Goal: Information Seeking & Learning: Learn about a topic

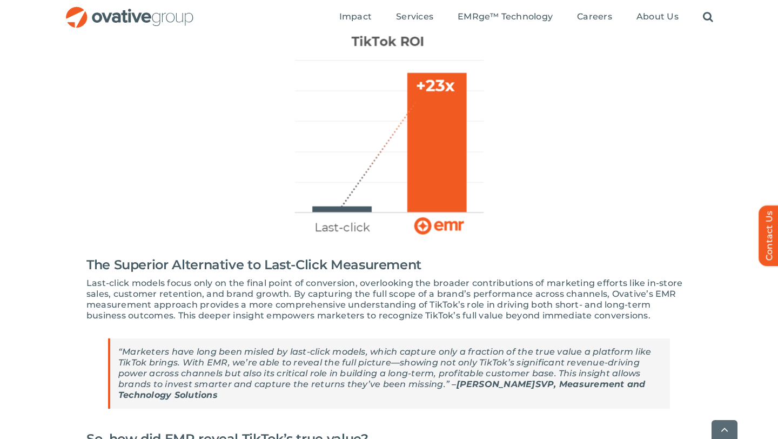
scroll to position [422, 0]
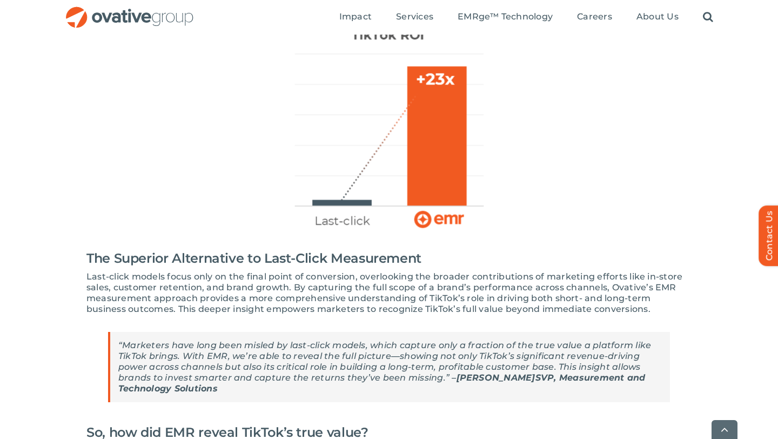
click at [441, 348] on span "“Marketers have long been misled by last-click models, which capture only a fra…" at bounding box center [384, 361] width 533 height 43
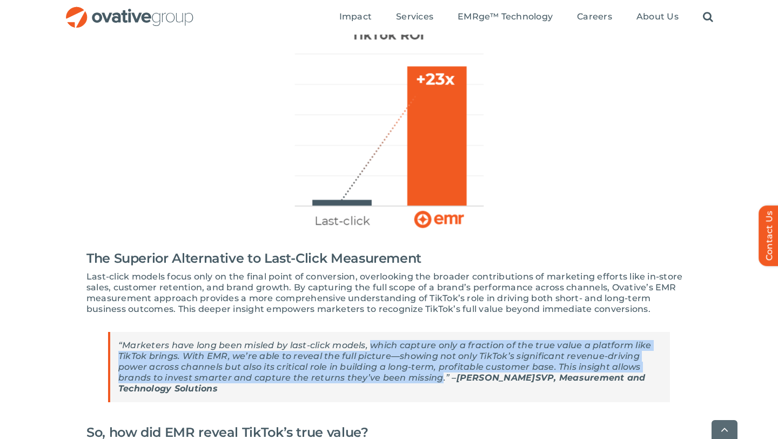
drag, startPoint x: 441, startPoint y: 348, endPoint x: 370, endPoint y: 311, distance: 80.2
click at [370, 340] on span "“Marketers have long been misled by last-click models, which capture only a fra…" at bounding box center [384, 361] width 533 height 43
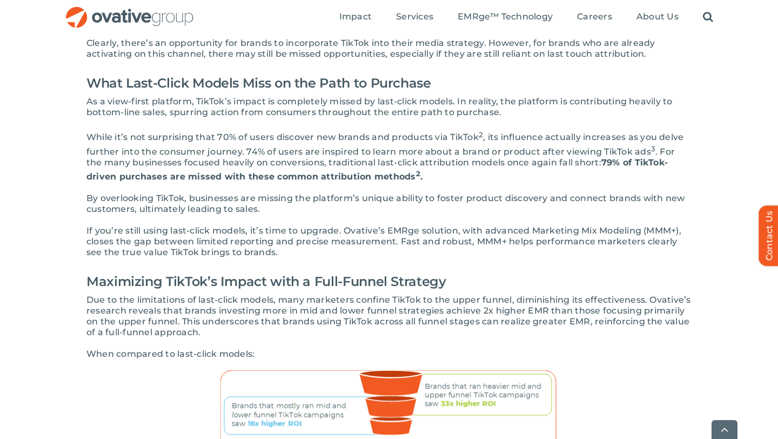
scroll to position [1649, 0]
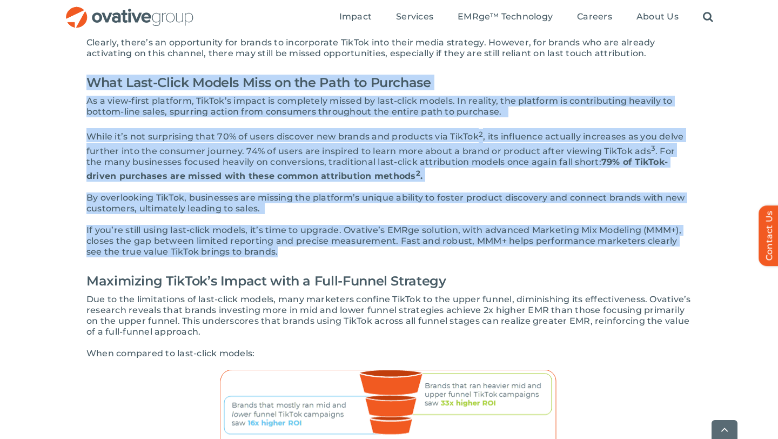
drag, startPoint x: 87, startPoint y: 48, endPoint x: 259, endPoint y: 215, distance: 240.3
click at [130, 96] on span "As a view-first platform, TikTok’s impact is completely missed by last-click mo…" at bounding box center [379, 106] width 586 height 21
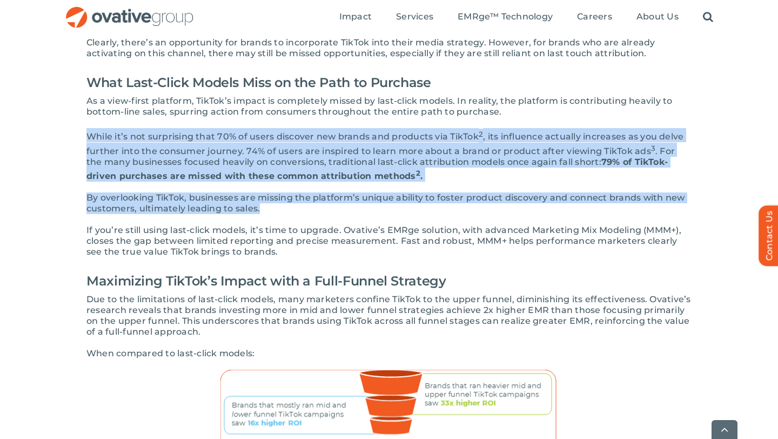
drag, startPoint x: 258, startPoint y: 174, endPoint x: 88, endPoint y: 102, distance: 185.2
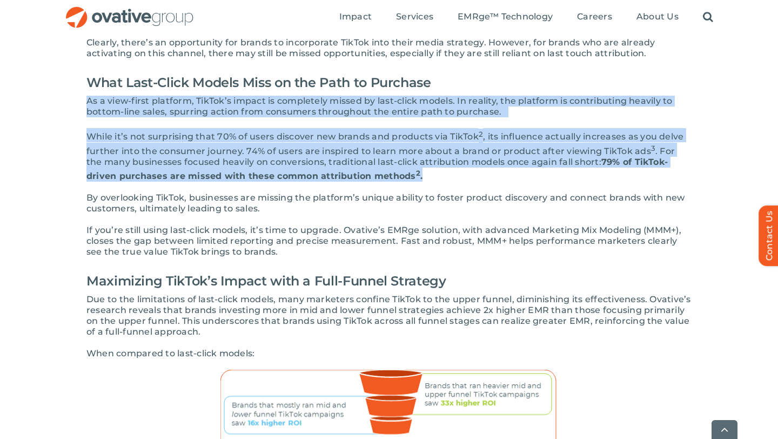
drag, startPoint x: 88, startPoint y: 67, endPoint x: 387, endPoint y: 143, distance: 308.2
click at [387, 143] on p "While it’s not surprising that 70% of users discover new brands and products vi…" at bounding box center [388, 154] width 605 height 53
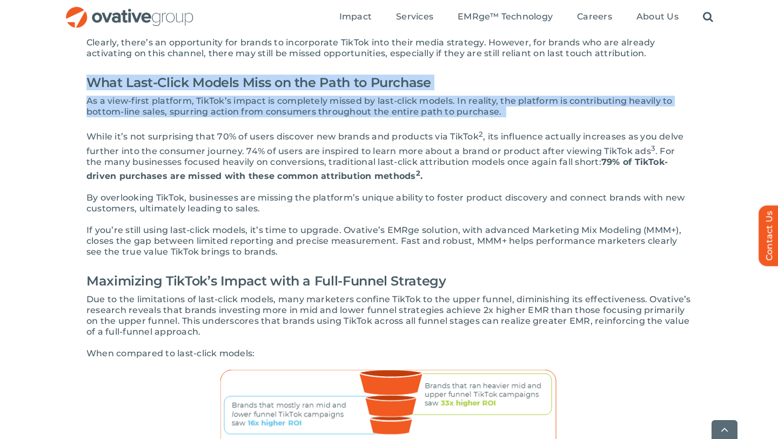
drag, startPoint x: 86, startPoint y: 103, endPoint x: 68, endPoint y: 57, distance: 49.8
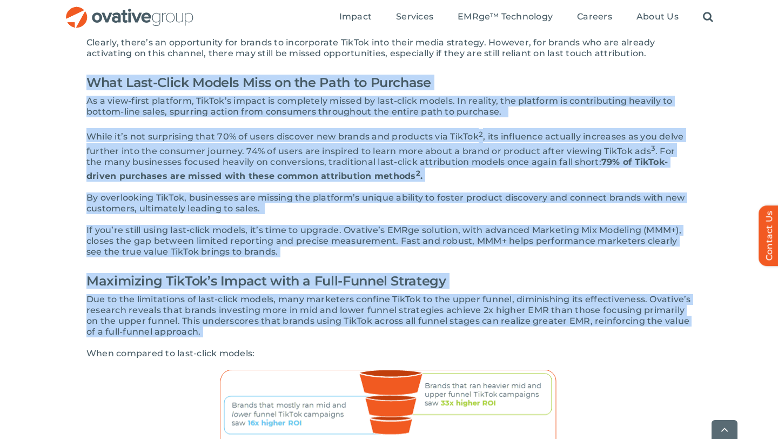
drag, startPoint x: 89, startPoint y: 47, endPoint x: 328, endPoint y: 306, distance: 352.5
click at [259, 348] on p "When compared to last-click models:" at bounding box center [388, 353] width 605 height 11
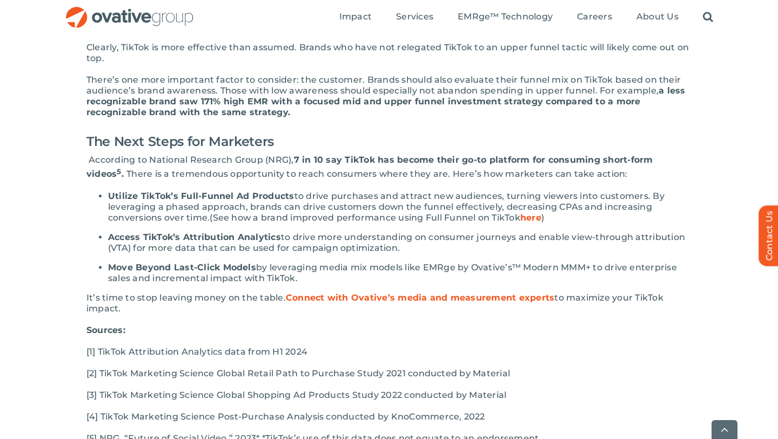
scroll to position [2090, 0]
